Goal: Browse casually: Explore the website without a specific task or goal

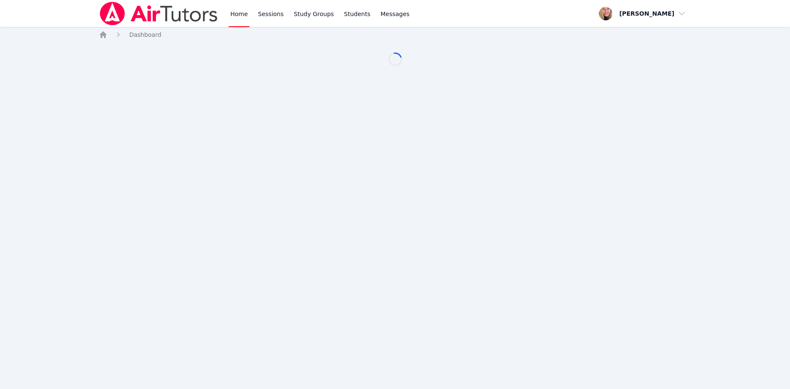
scroll to position [86, 0]
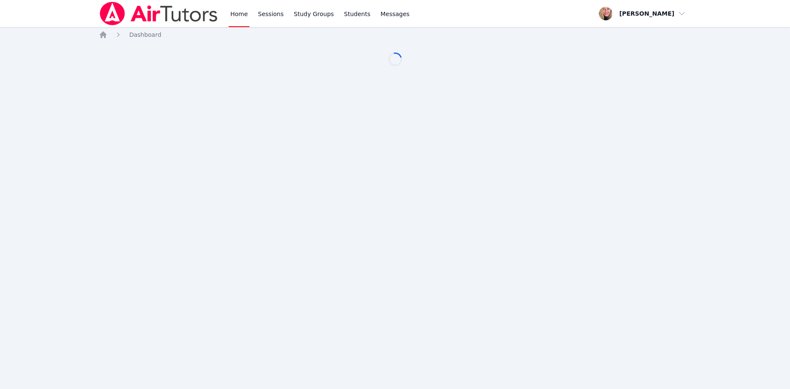
scroll to position [86, 0]
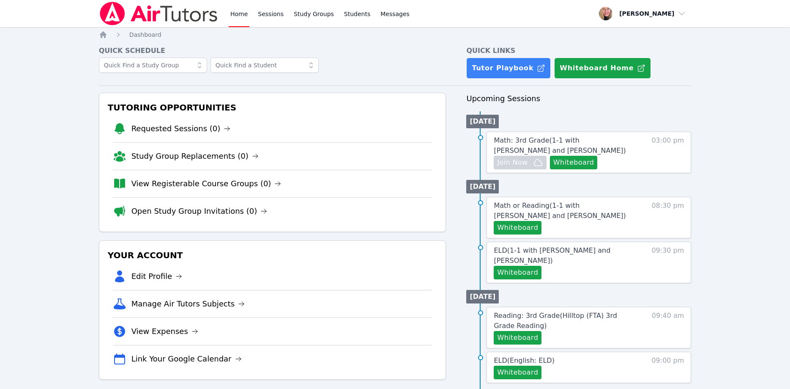
scroll to position [86, 0]
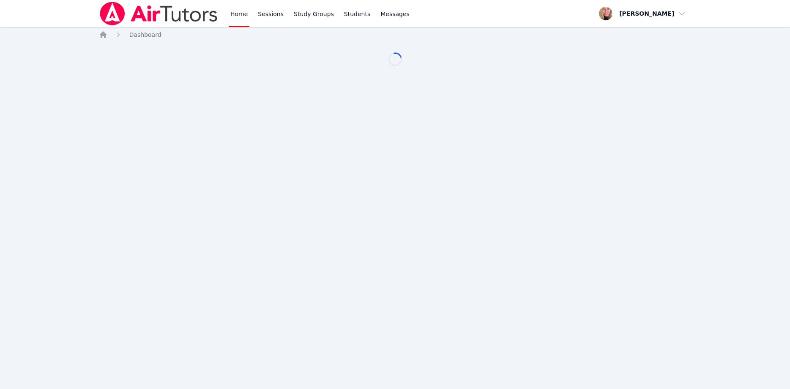
scroll to position [86, 0]
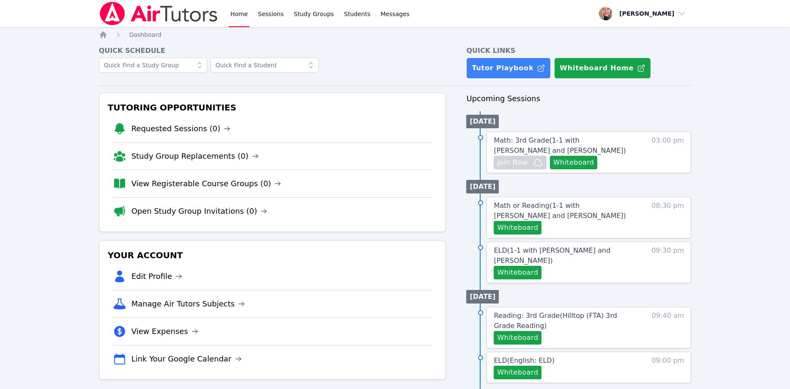
scroll to position [86, 0]
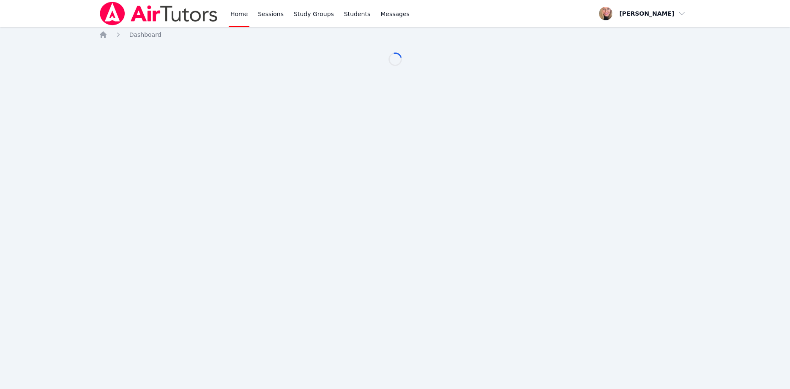
scroll to position [86, 0]
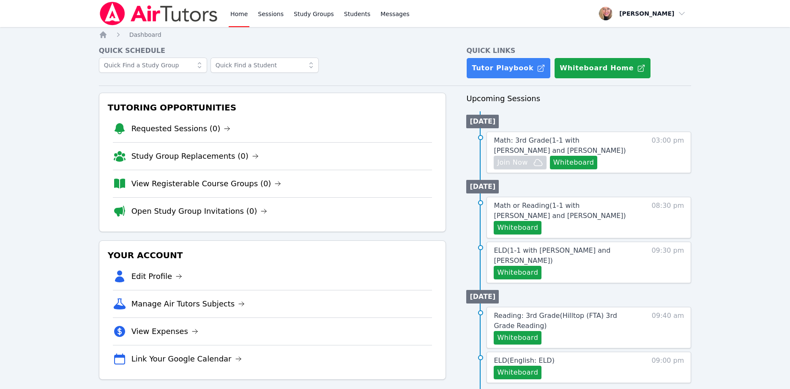
scroll to position [86, 0]
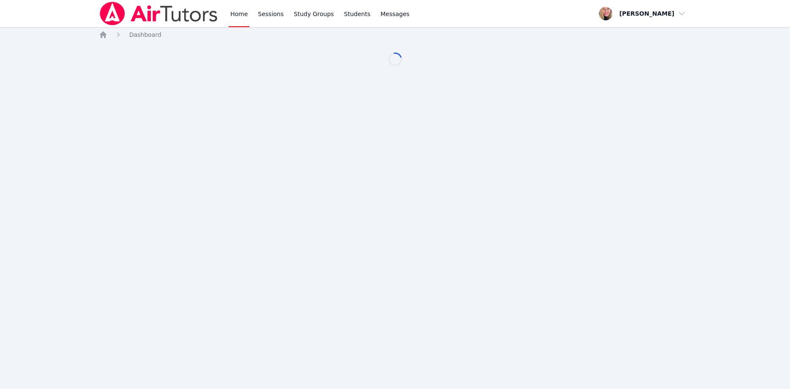
scroll to position [86, 0]
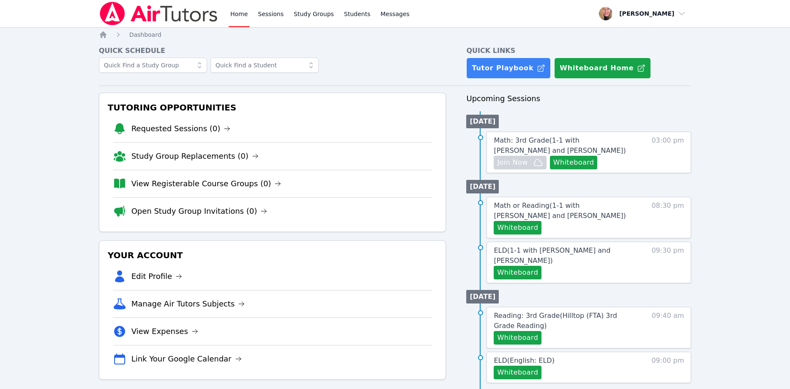
scroll to position [86, 0]
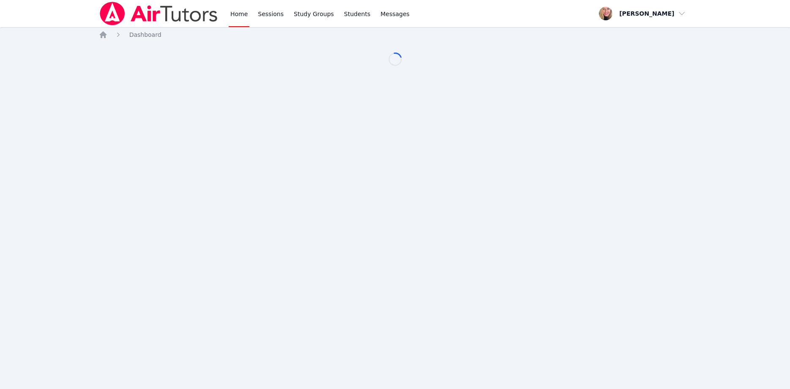
scroll to position [86, 0]
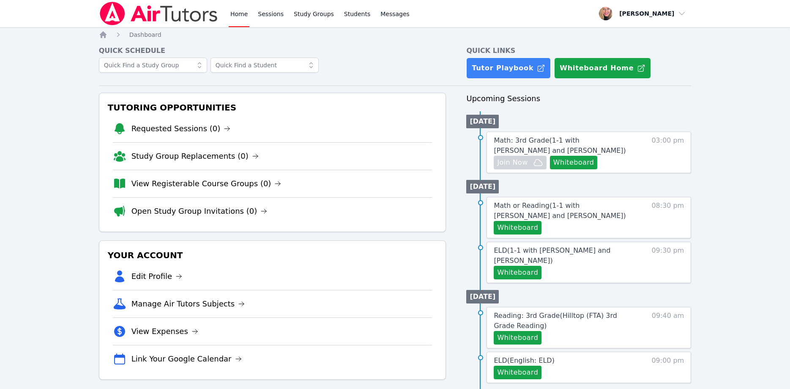
scroll to position [86, 0]
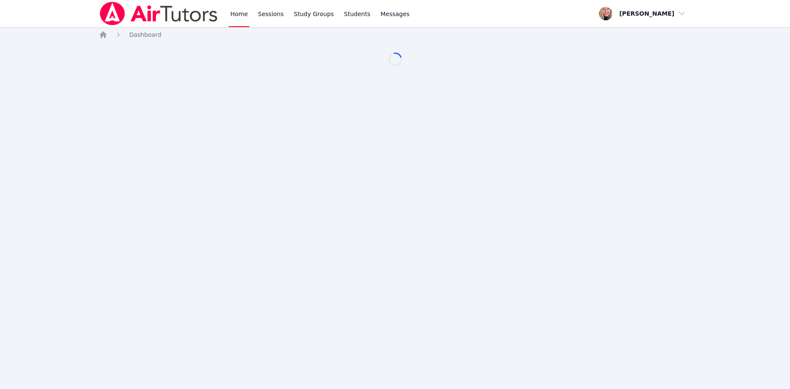
scroll to position [86, 0]
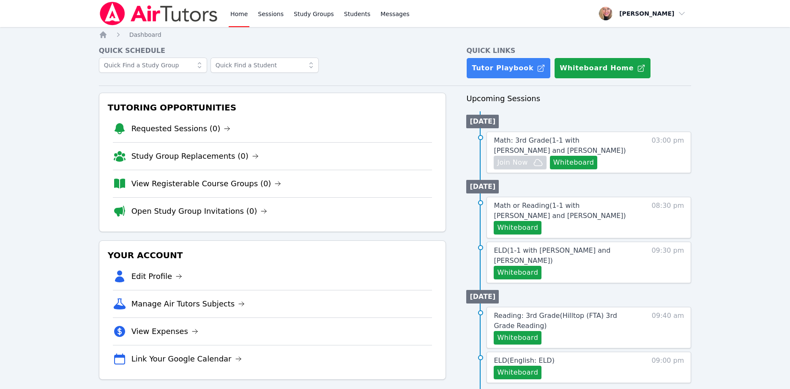
scroll to position [86, 0]
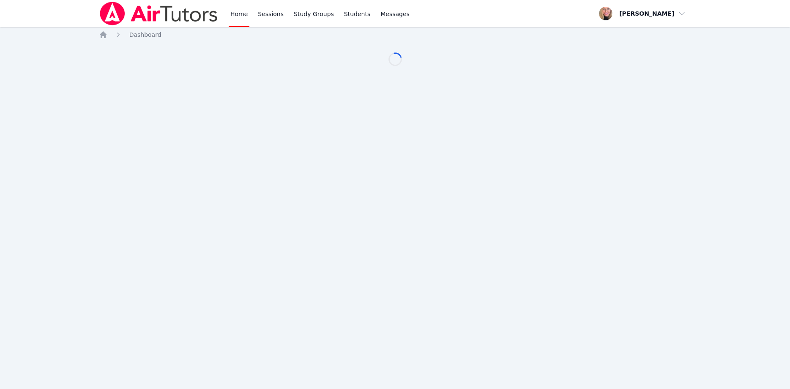
scroll to position [86, 0]
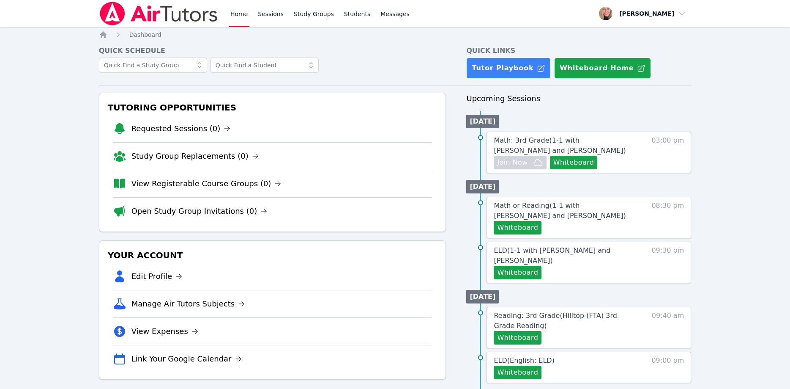
scroll to position [86, 0]
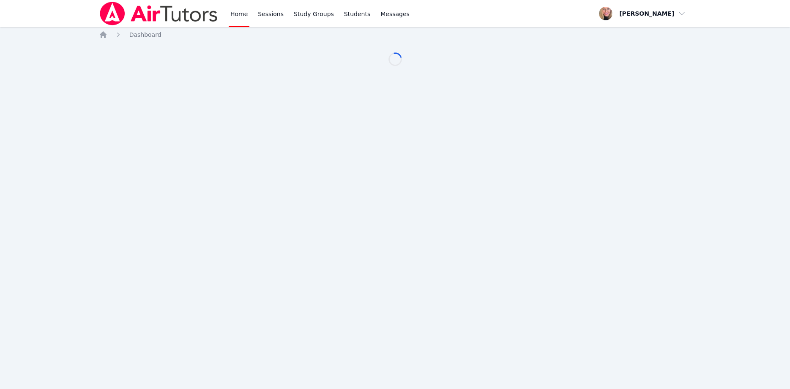
scroll to position [86, 0]
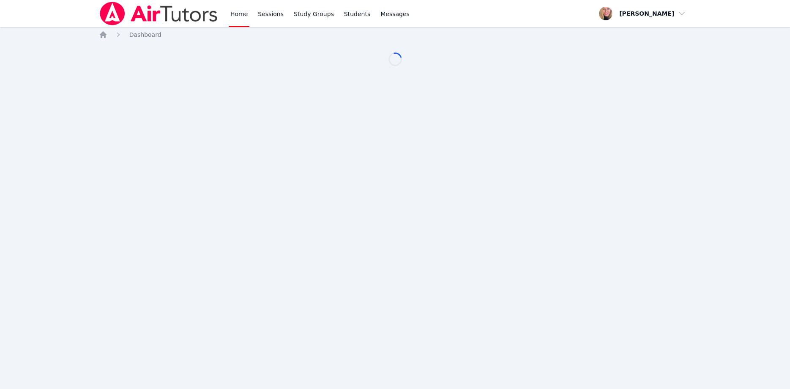
scroll to position [86, 0]
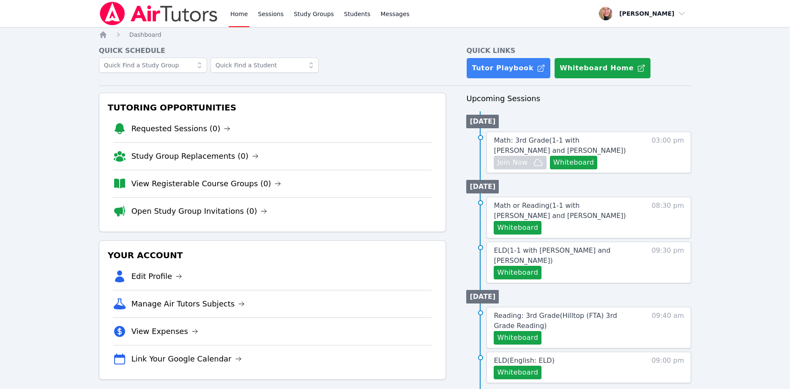
scroll to position [86, 0]
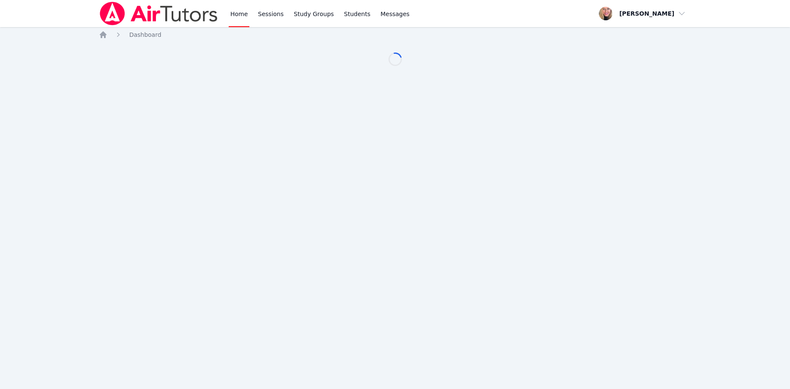
scroll to position [86, 0]
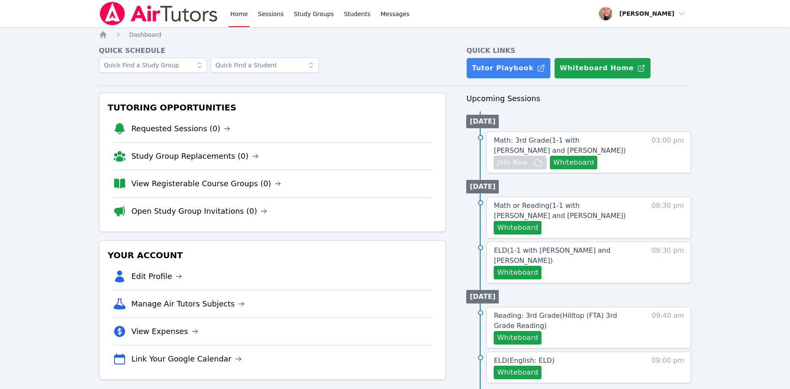
scroll to position [86, 0]
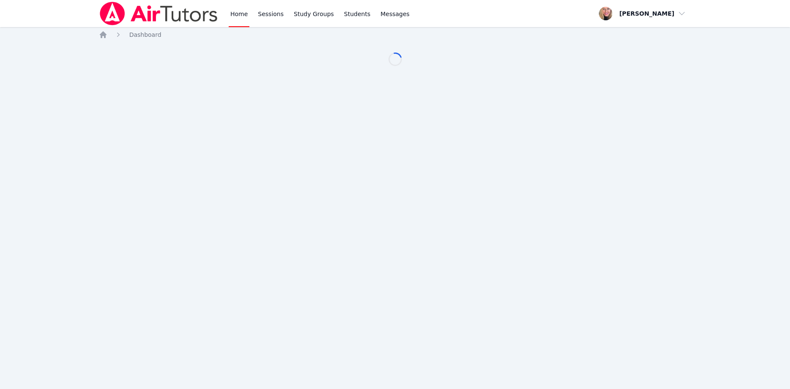
scroll to position [86, 0]
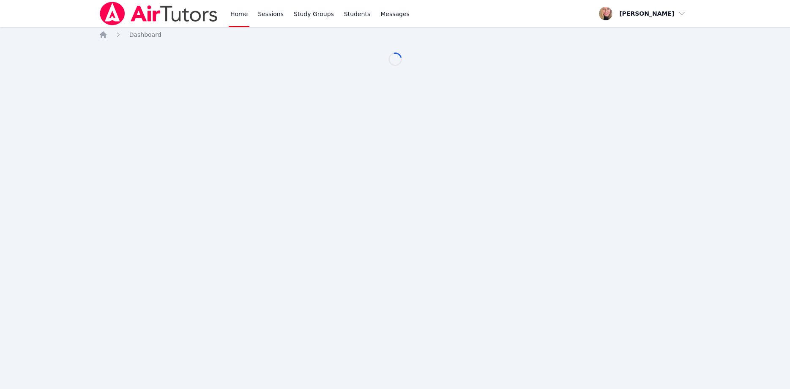
scroll to position [86, 0]
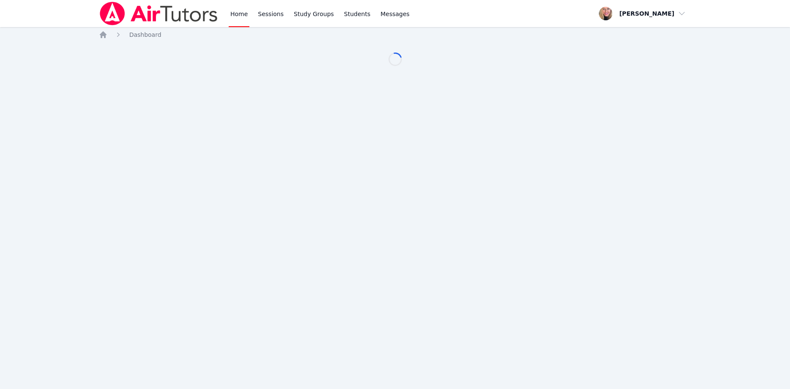
scroll to position [86, 0]
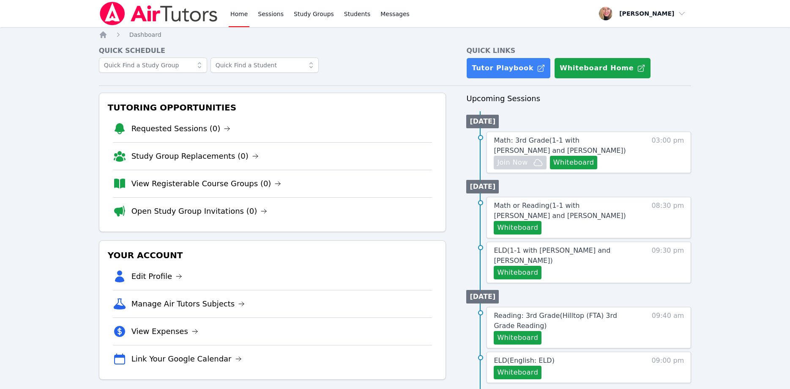
scroll to position [86, 0]
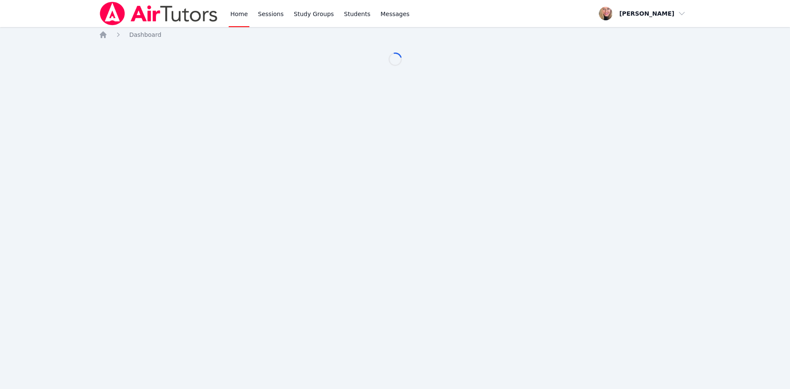
scroll to position [86, 0]
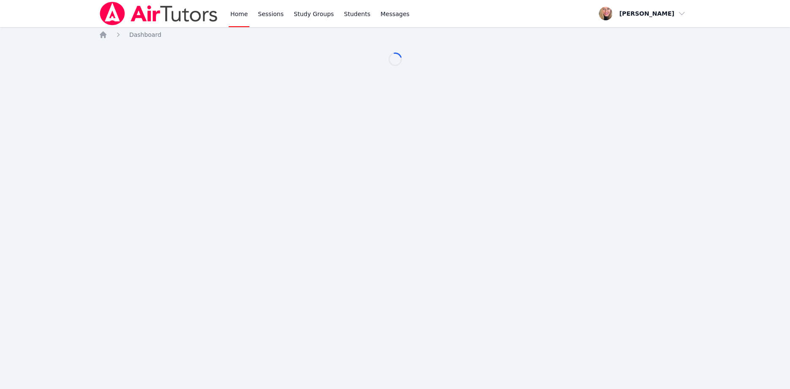
scroll to position [86, 0]
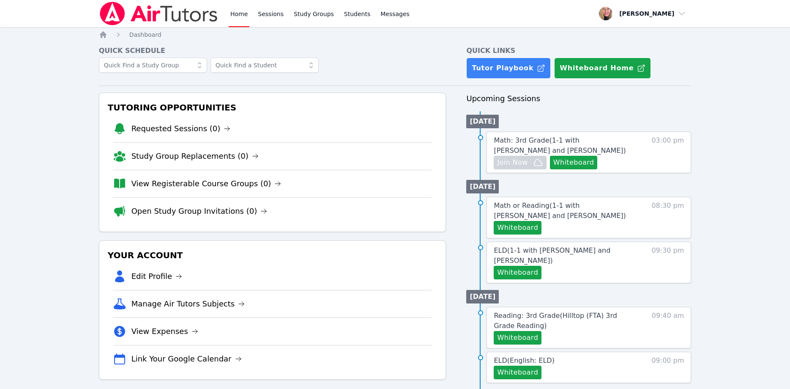
scroll to position [86, 0]
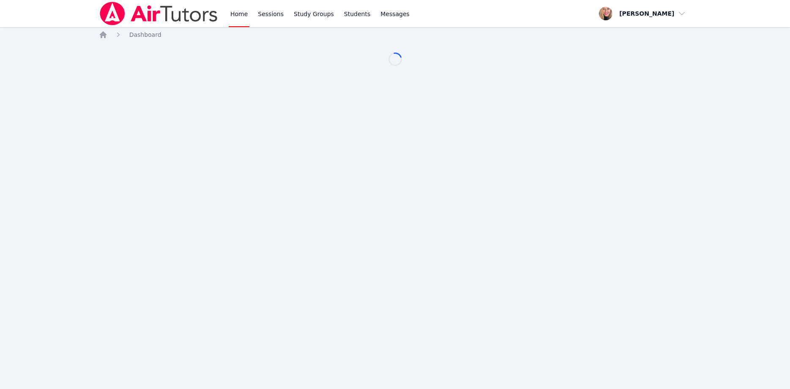
scroll to position [86, 0]
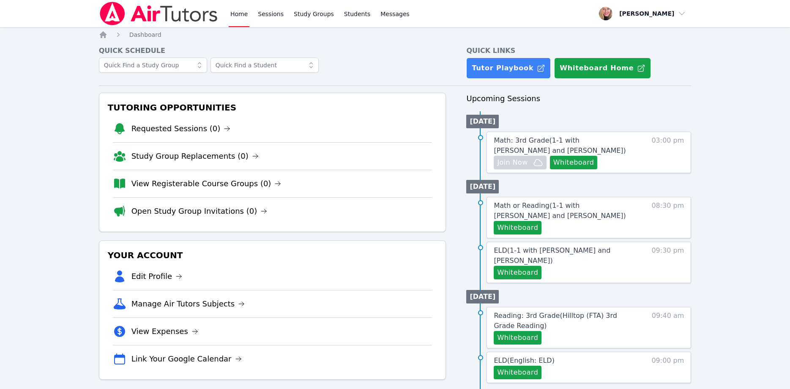
scroll to position [86, 0]
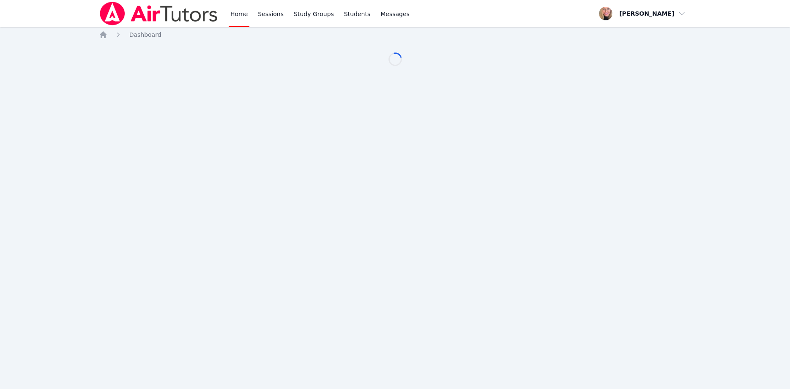
scroll to position [86, 0]
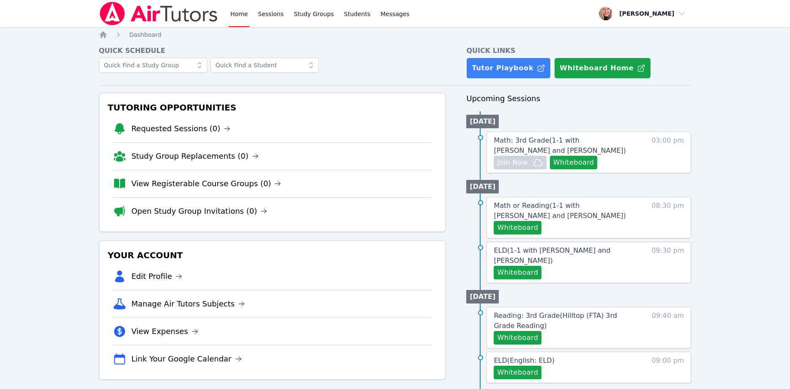
scroll to position [86, 0]
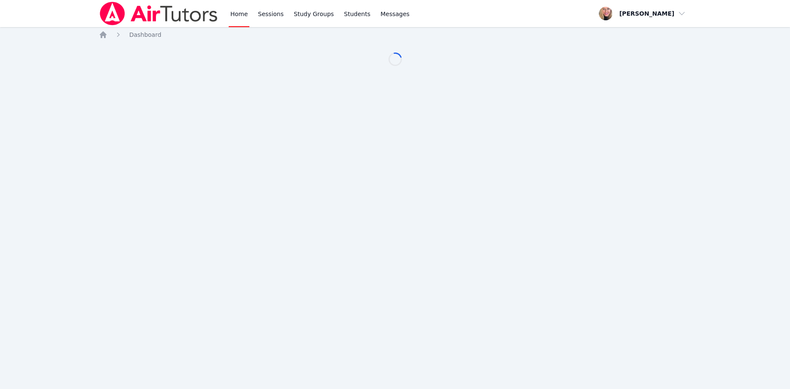
scroll to position [86, 0]
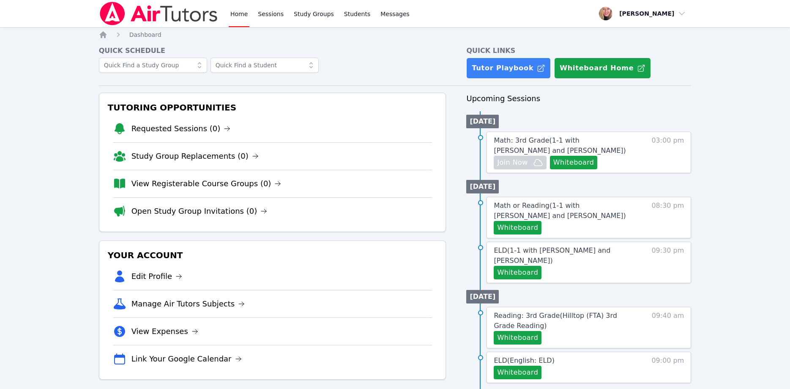
scroll to position [86, 0]
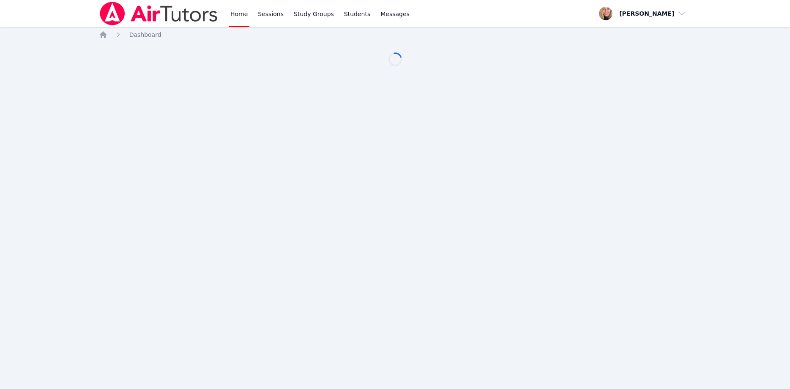
scroll to position [86, 0]
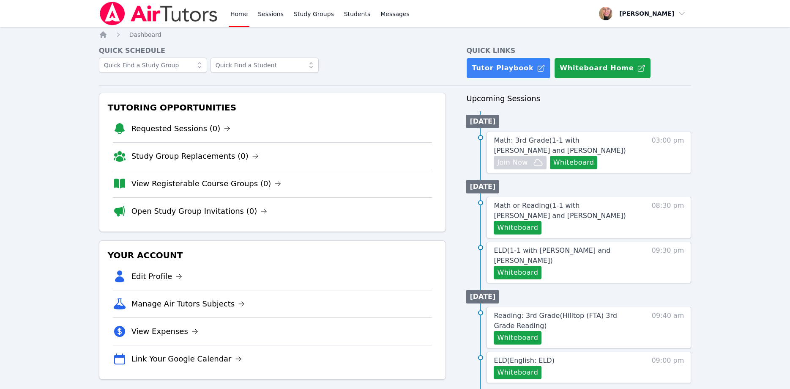
scroll to position [86, 0]
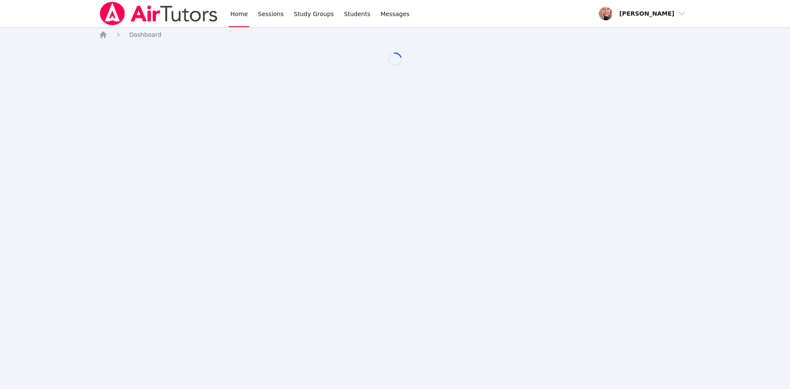
scroll to position [86, 0]
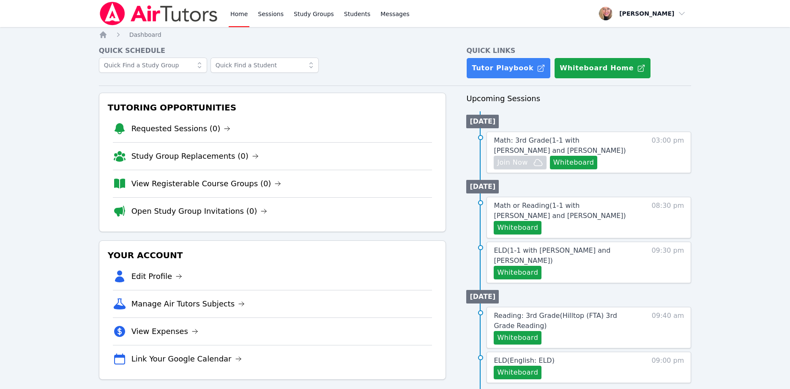
scroll to position [86, 0]
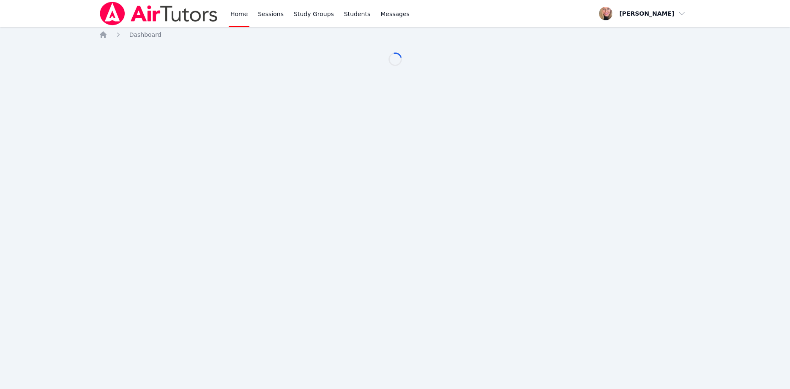
scroll to position [86, 0]
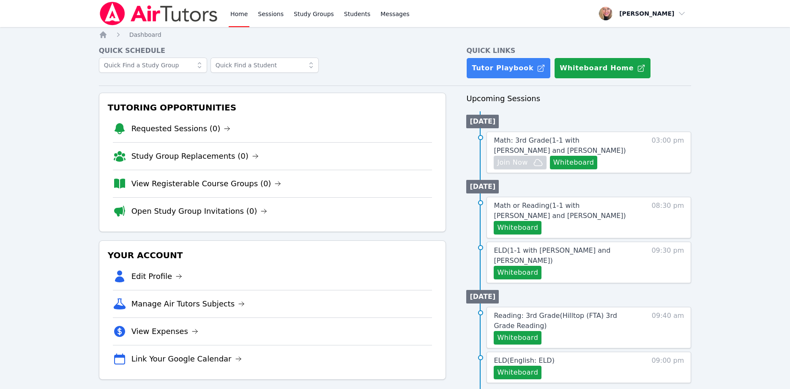
scroll to position [86, 0]
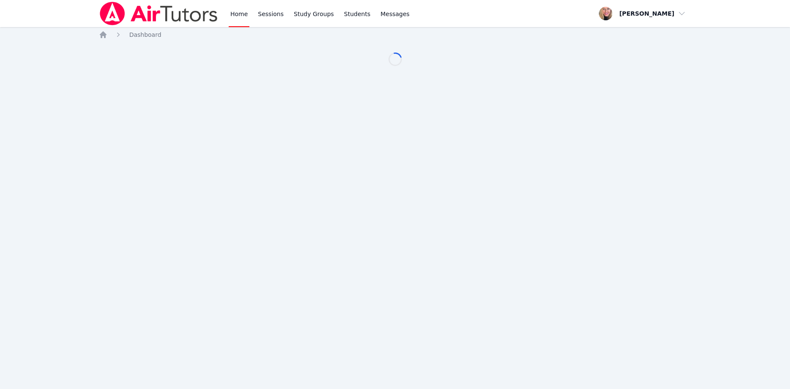
scroll to position [86, 0]
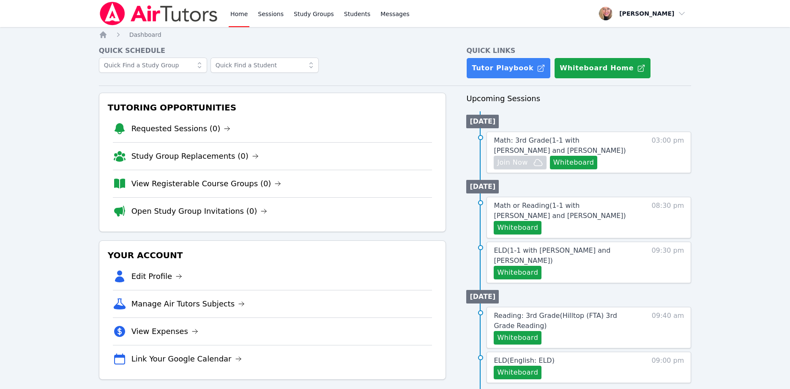
scroll to position [86, 0]
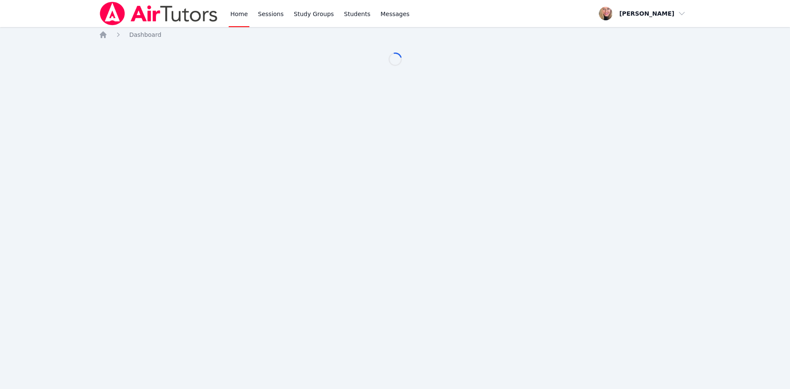
scroll to position [86, 0]
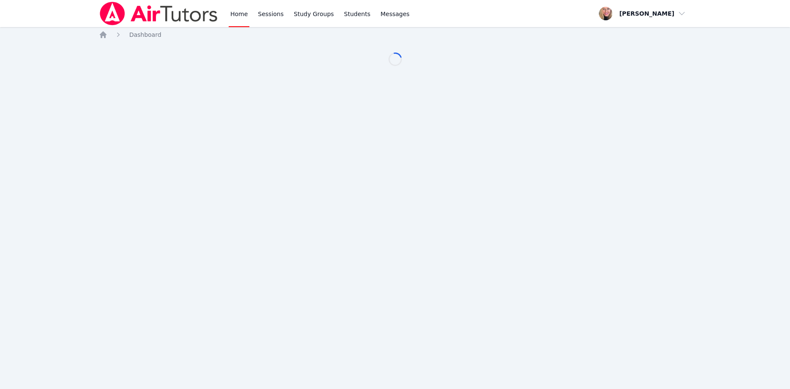
scroll to position [86, 0]
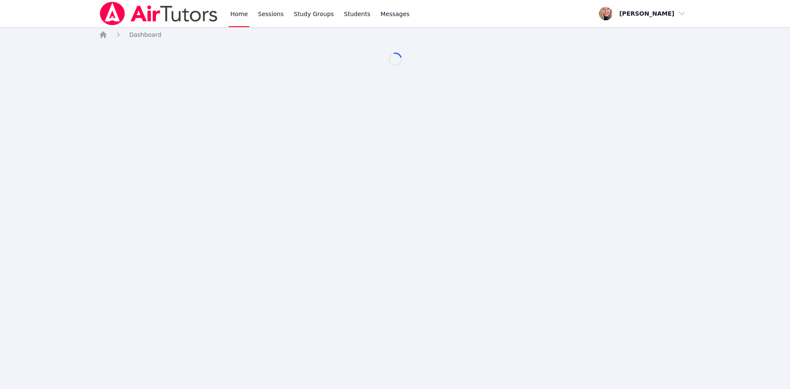
scroll to position [86, 0]
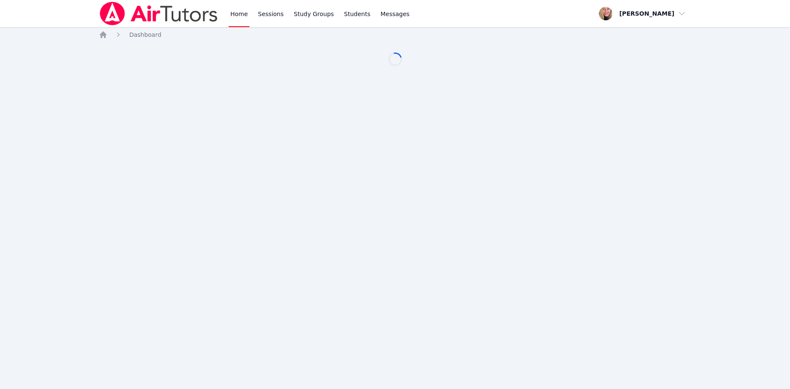
scroll to position [86, 0]
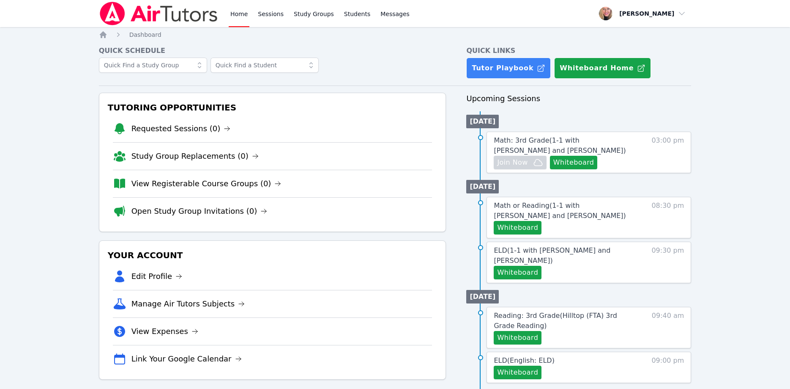
scroll to position [86, 0]
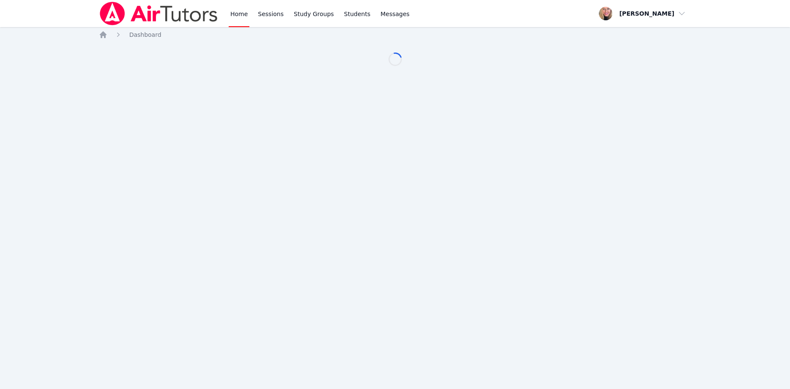
scroll to position [86, 0]
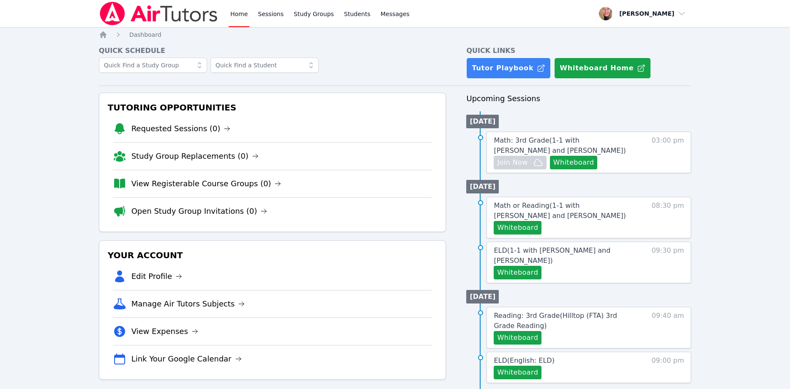
scroll to position [86, 0]
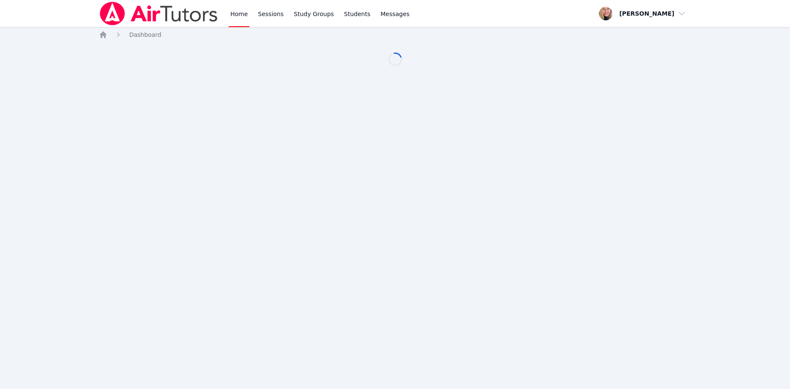
scroll to position [86, 0]
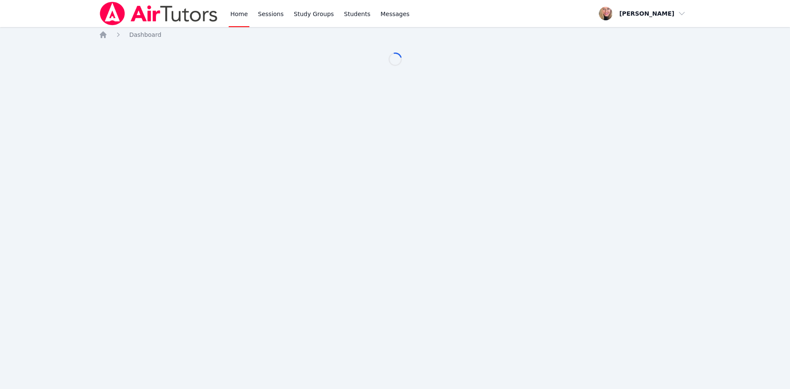
scroll to position [86, 0]
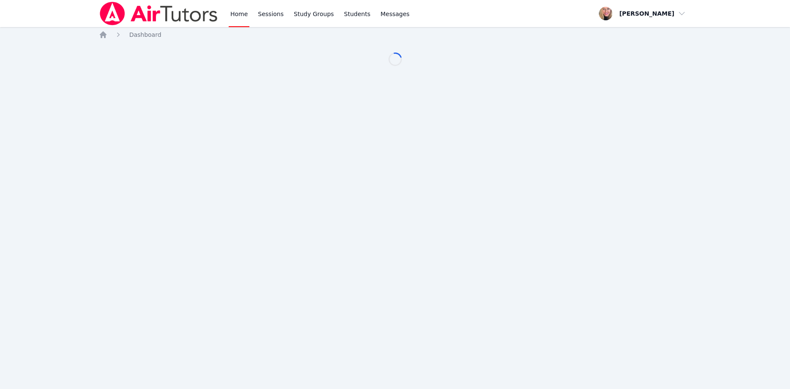
scroll to position [86, 0]
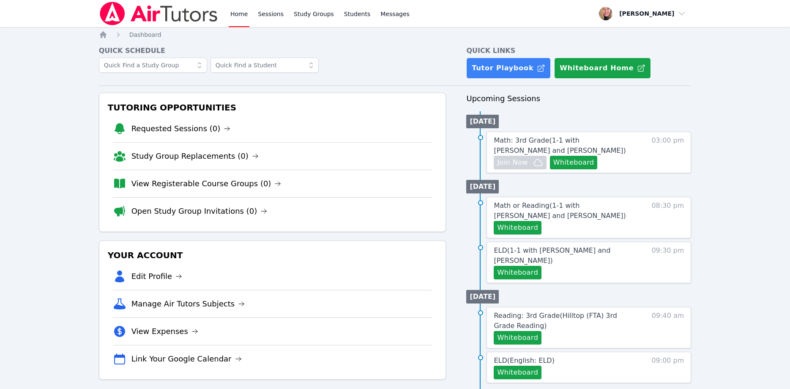
scroll to position [86, 0]
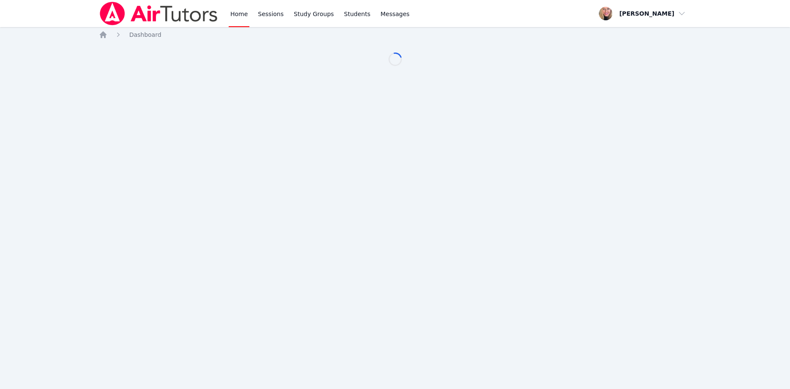
scroll to position [86, 0]
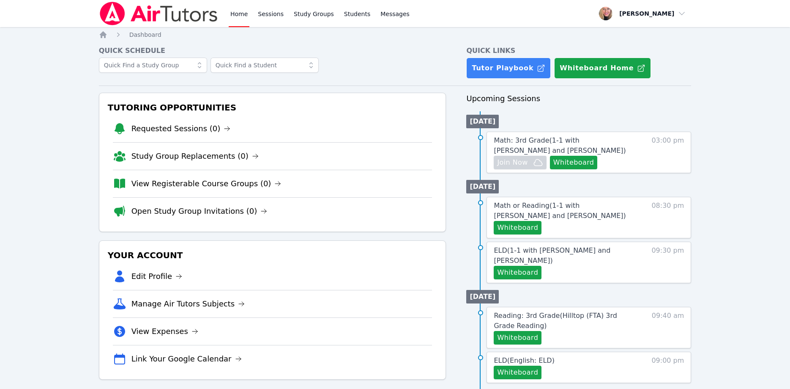
scroll to position [86, 0]
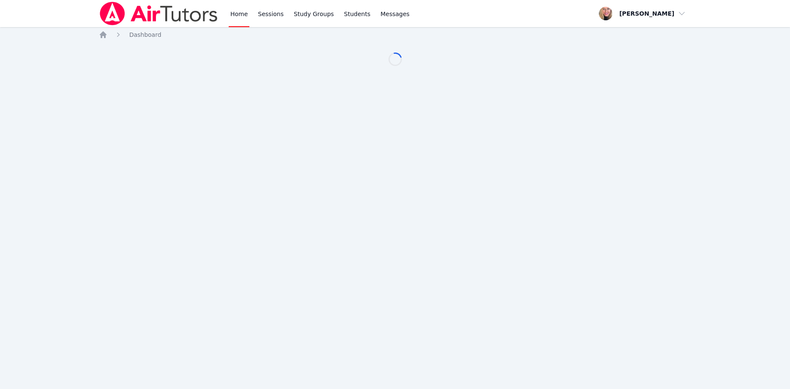
scroll to position [86, 0]
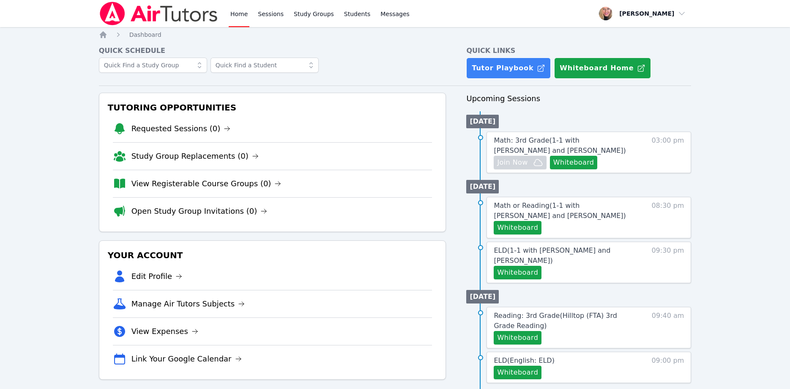
scroll to position [86, 0]
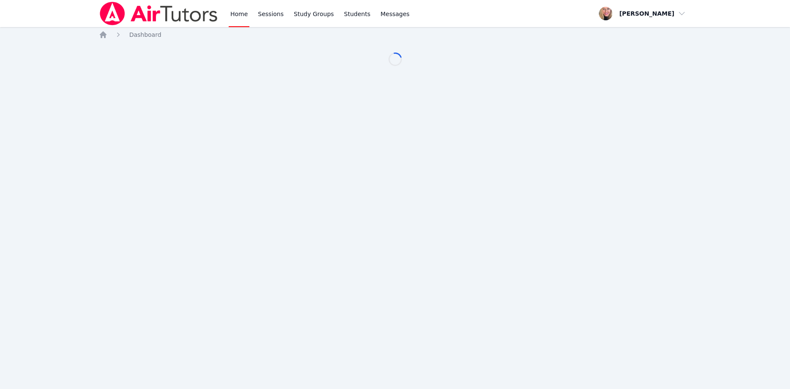
scroll to position [86, 0]
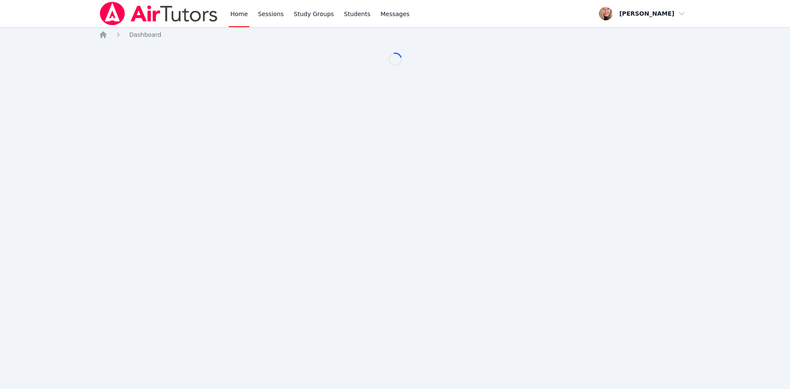
scroll to position [86, 0]
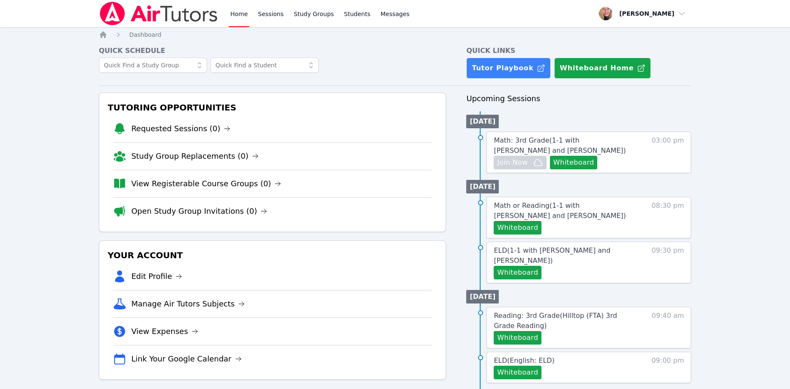
scroll to position [86, 0]
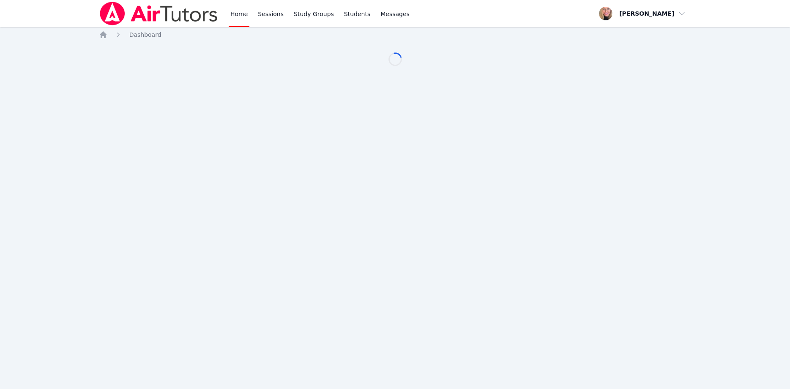
scroll to position [86, 0]
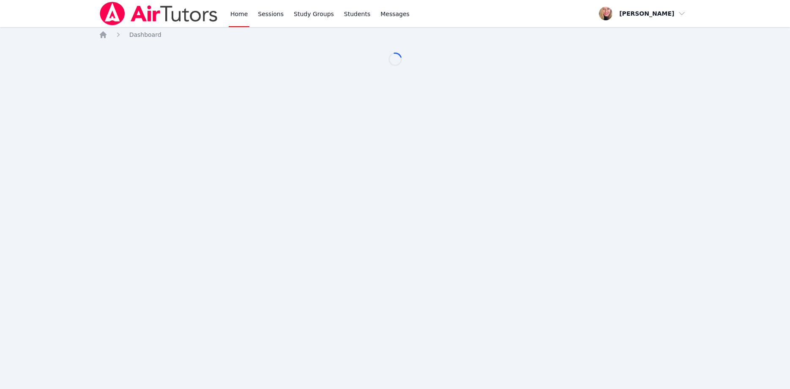
scroll to position [86, 0]
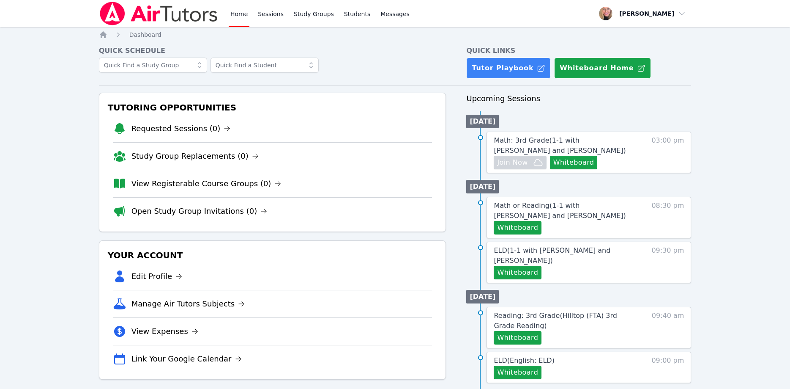
scroll to position [86, 0]
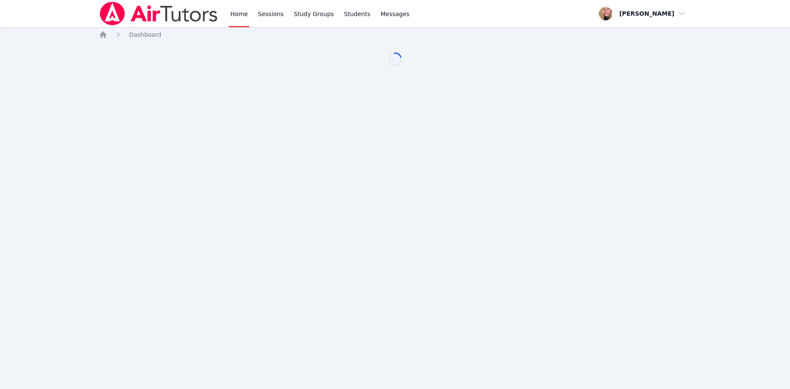
scroll to position [86, 0]
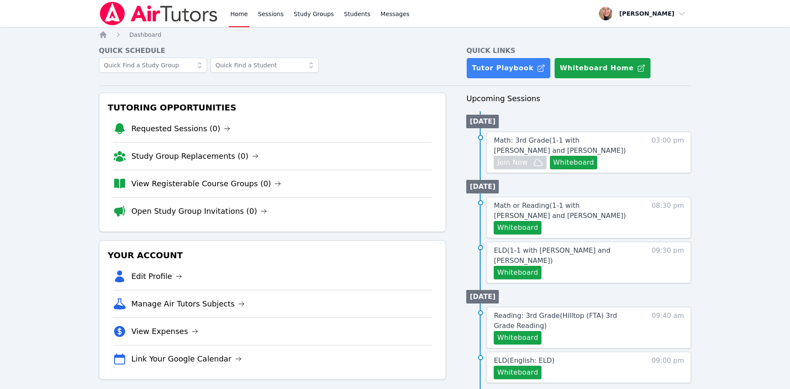
scroll to position [86, 0]
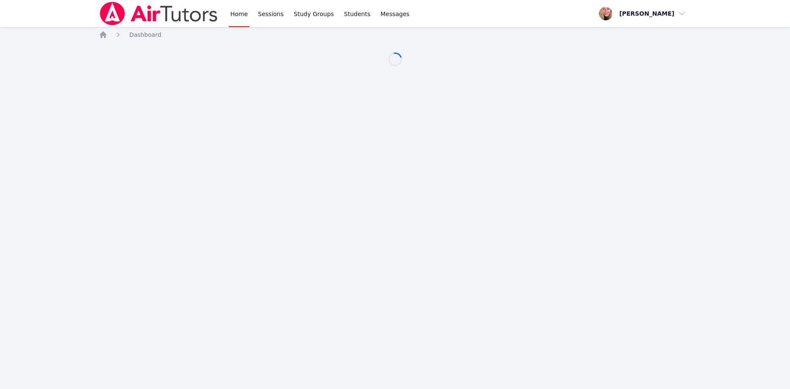
scroll to position [86, 0]
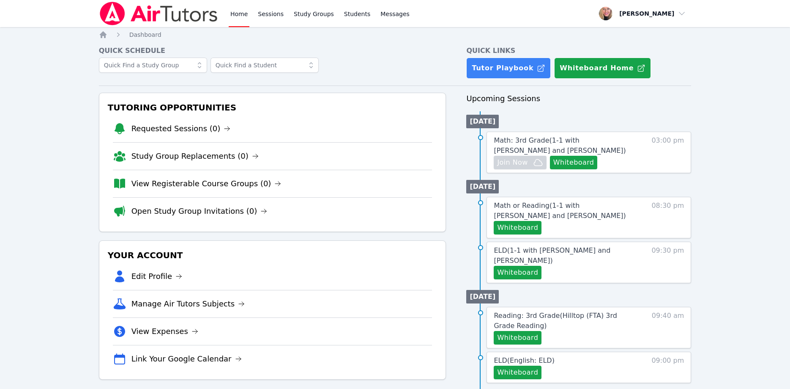
scroll to position [86, 0]
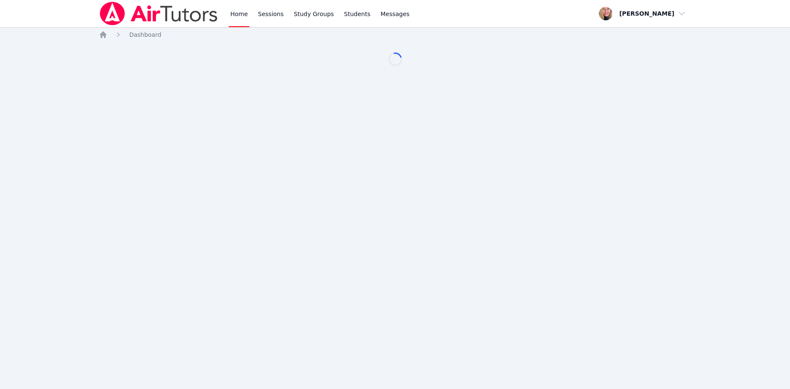
scroll to position [86, 0]
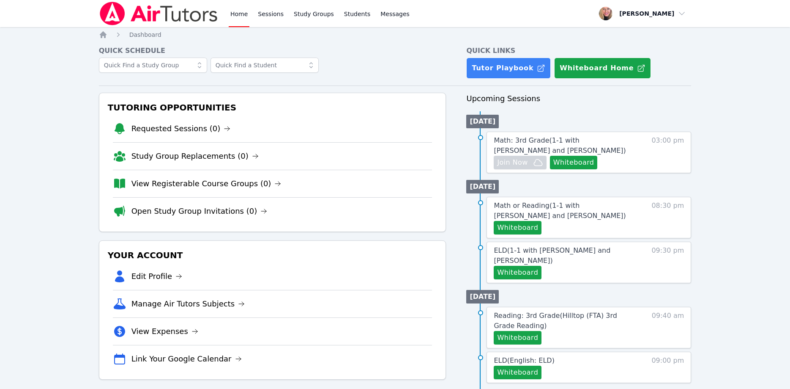
scroll to position [86, 0]
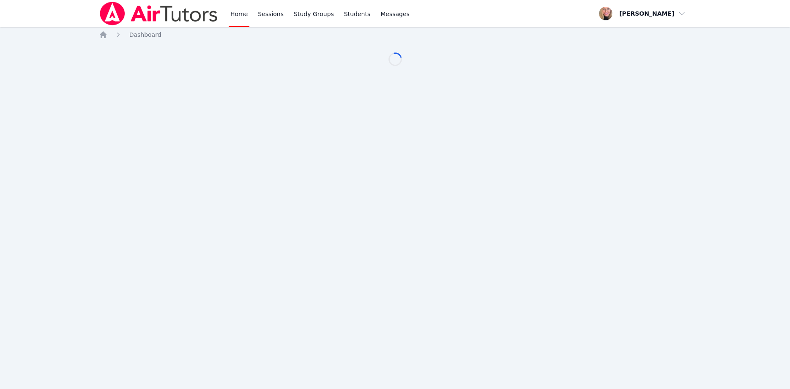
scroll to position [86, 0]
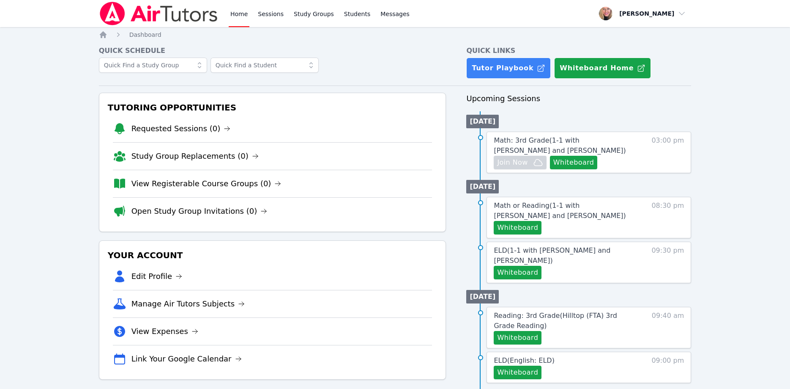
scroll to position [86, 0]
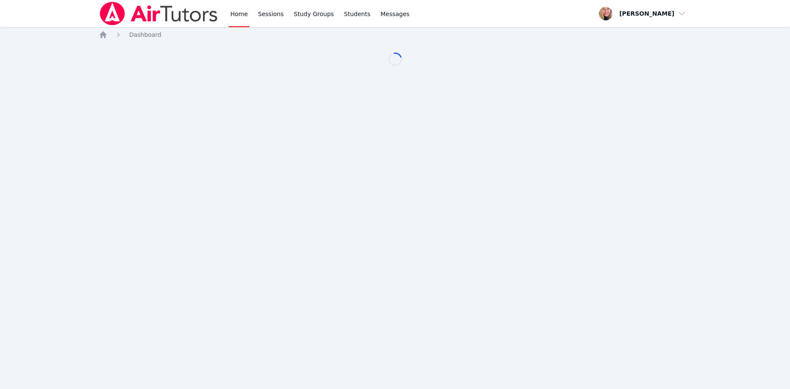
scroll to position [86, 0]
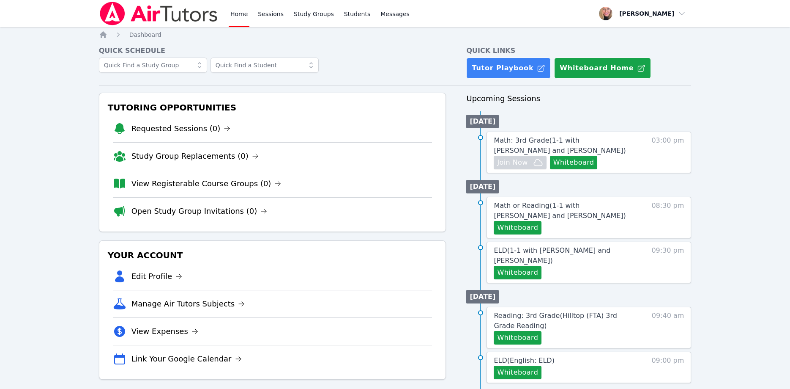
scroll to position [86, 0]
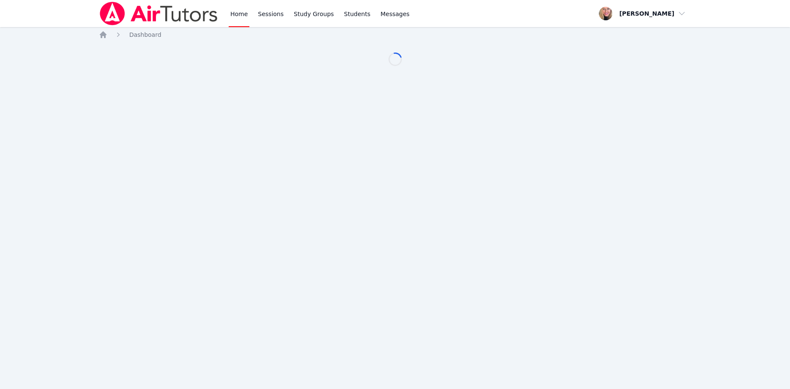
scroll to position [86, 0]
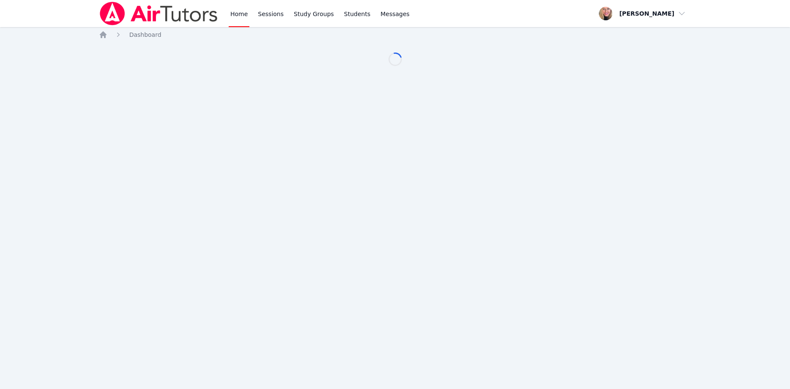
scroll to position [86, 0]
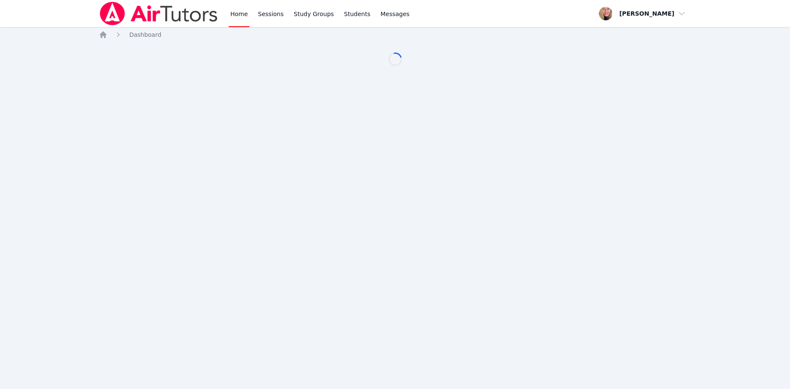
scroll to position [86, 0]
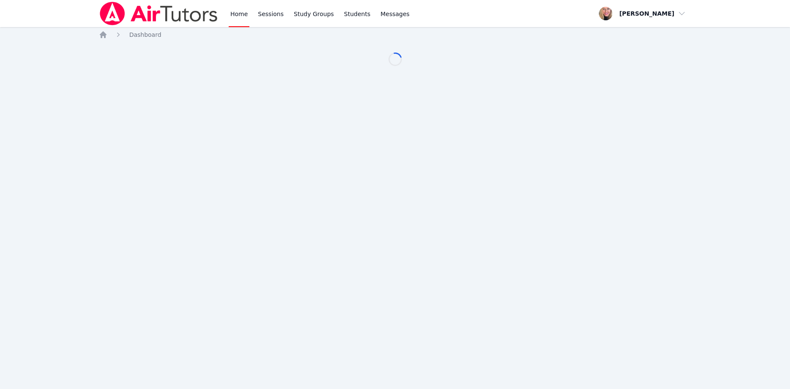
scroll to position [86, 0]
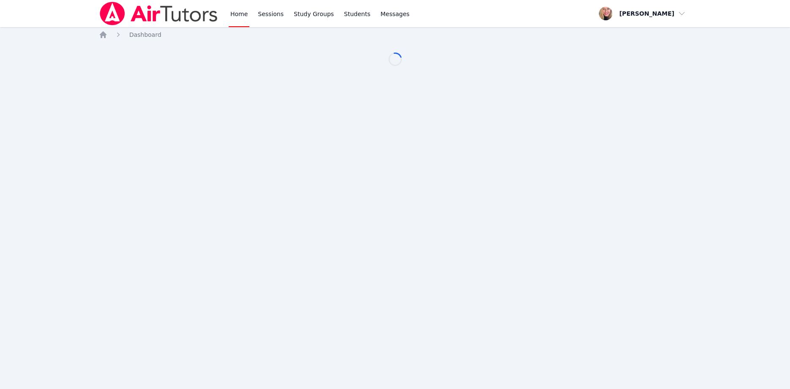
scroll to position [86, 0]
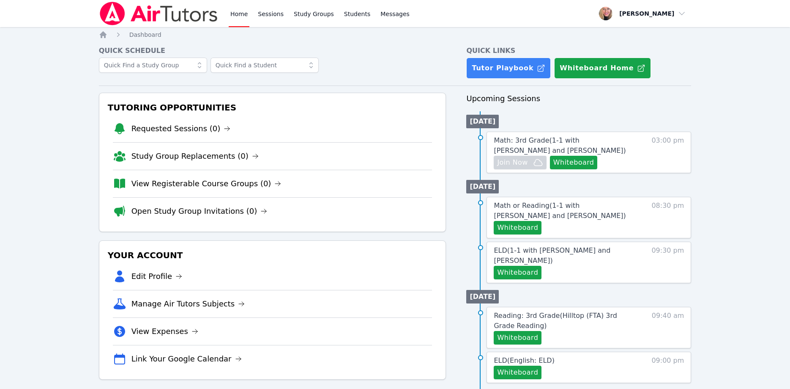
scroll to position [86, 0]
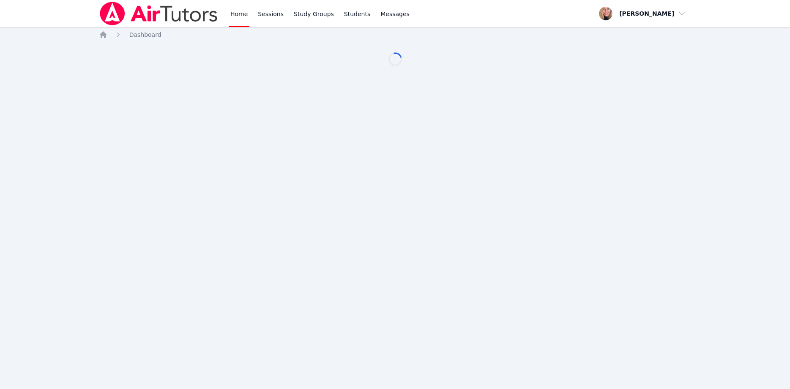
scroll to position [86, 0]
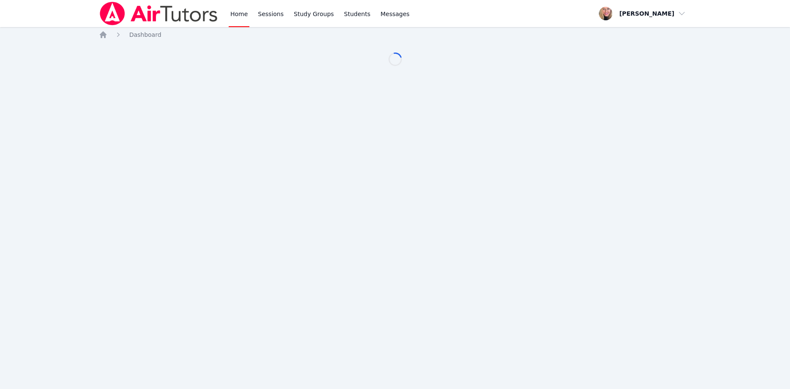
scroll to position [86, 0]
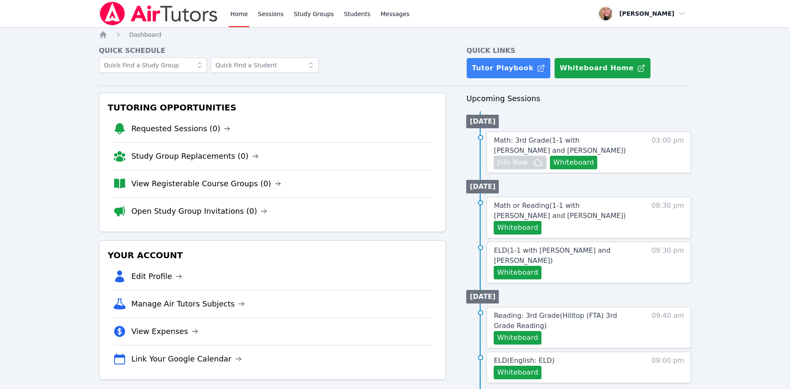
scroll to position [86, 0]
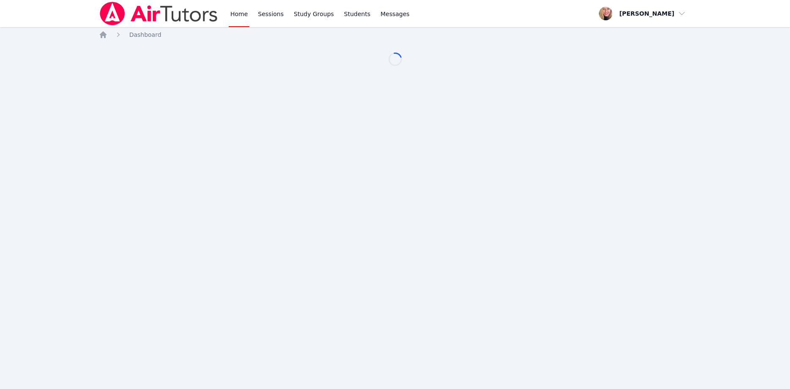
scroll to position [86, 0]
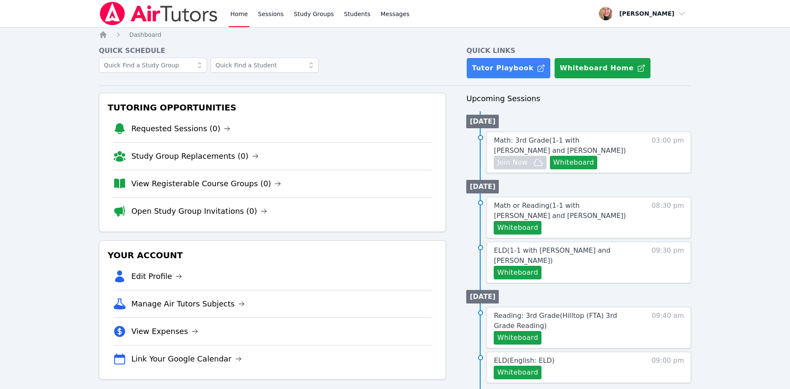
scroll to position [86, 0]
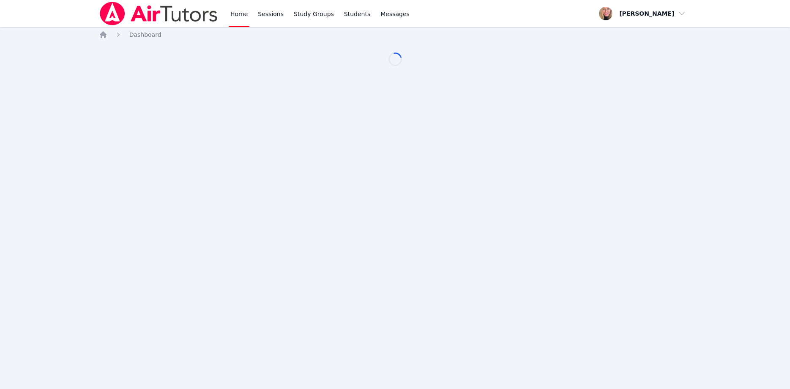
scroll to position [86, 0]
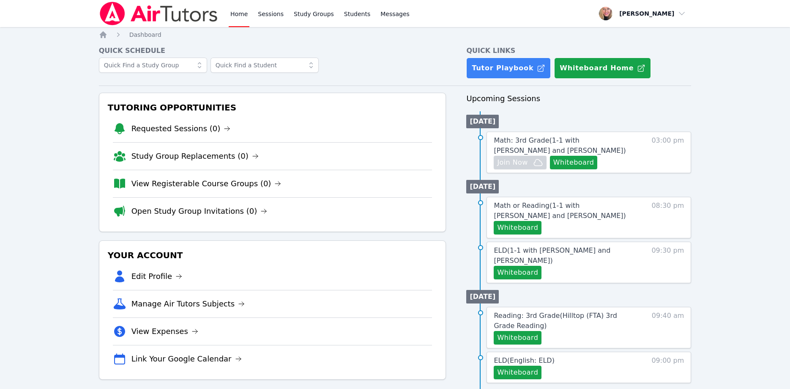
scroll to position [86, 0]
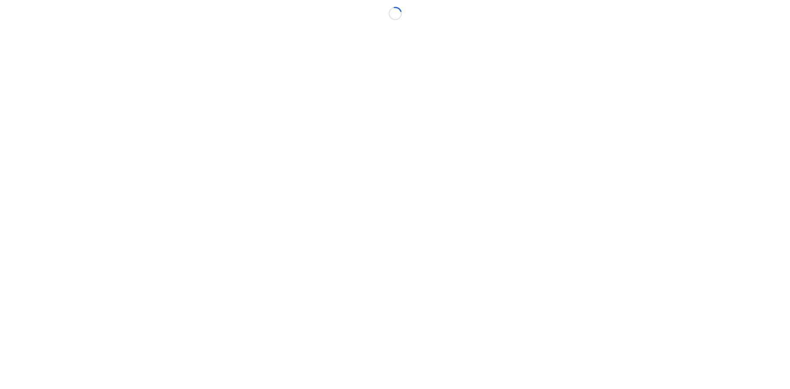
scroll to position [86, 0]
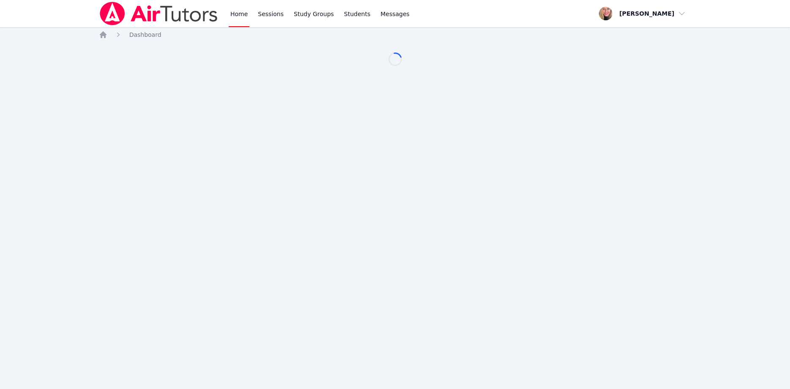
scroll to position [86, 0]
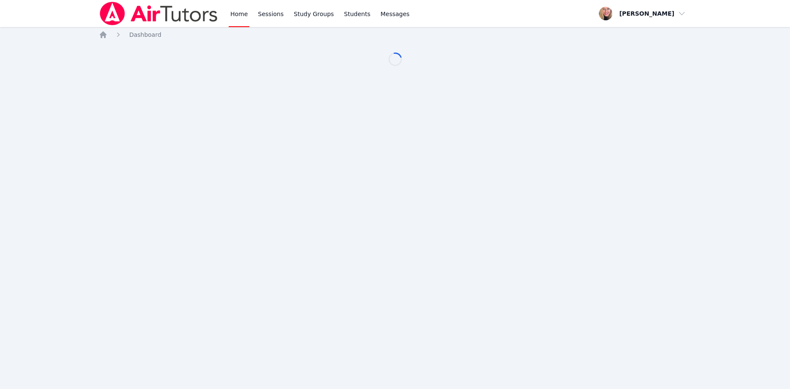
scroll to position [86, 0]
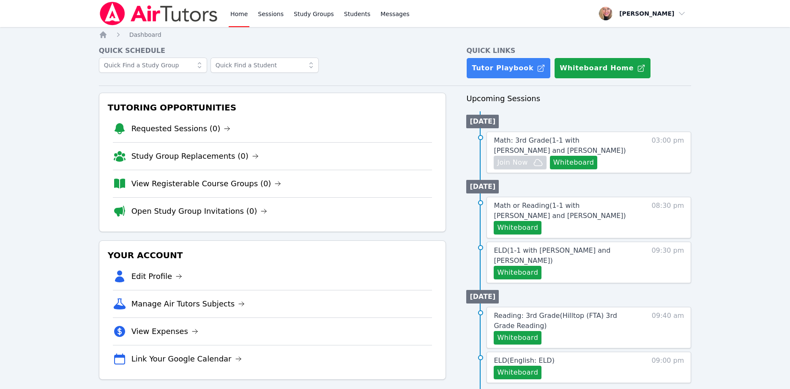
scroll to position [86, 0]
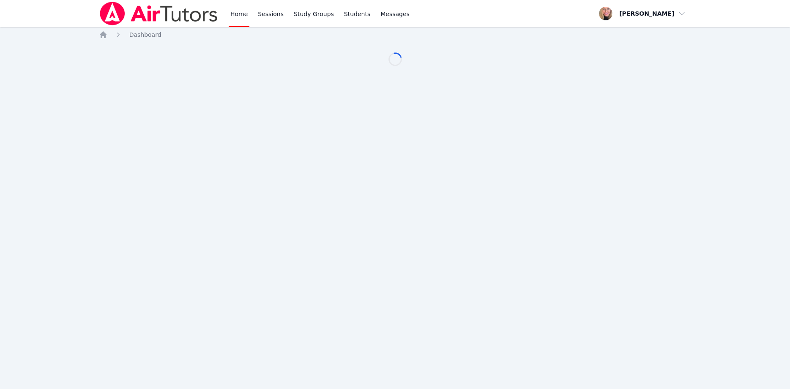
scroll to position [86, 0]
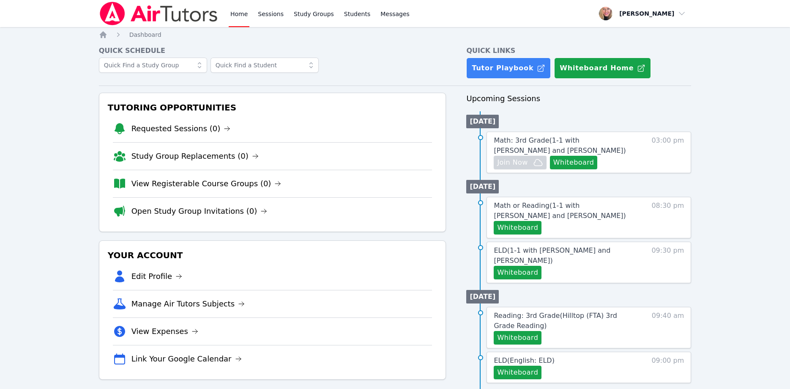
scroll to position [86, 0]
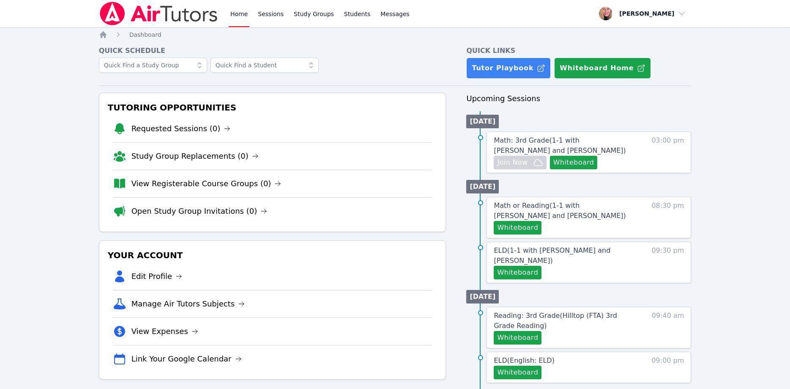
scroll to position [86, 0]
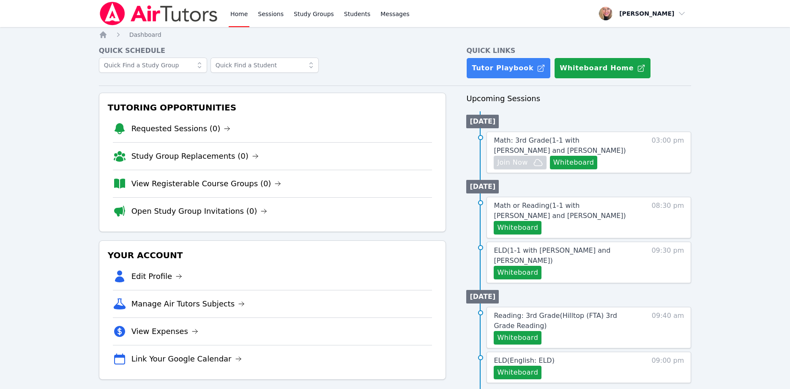
scroll to position [86, 0]
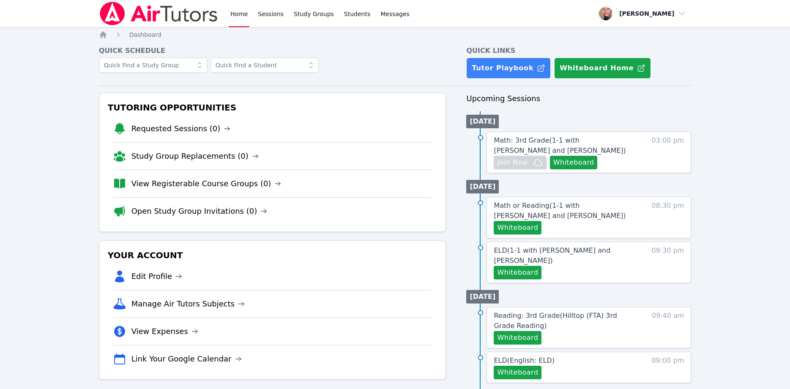
scroll to position [86, 0]
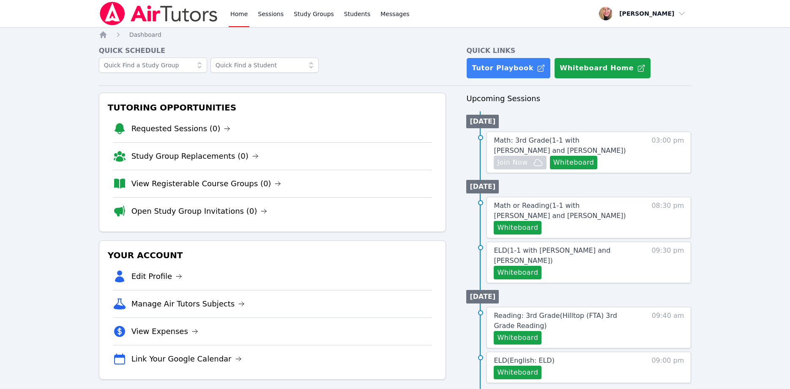
scroll to position [86, 0]
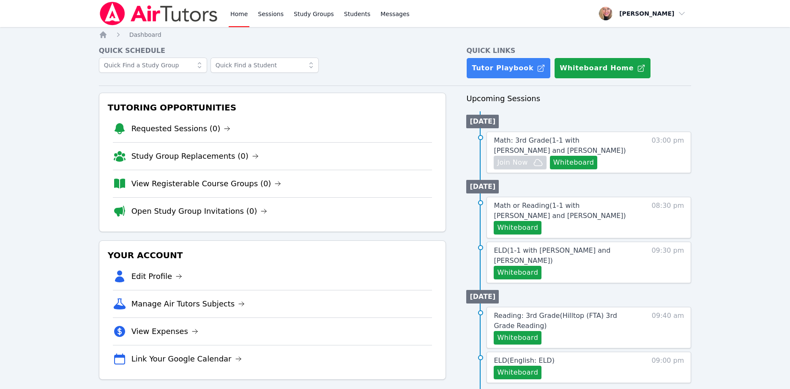
scroll to position [86, 0]
